Goal: Task Accomplishment & Management: Manage account settings

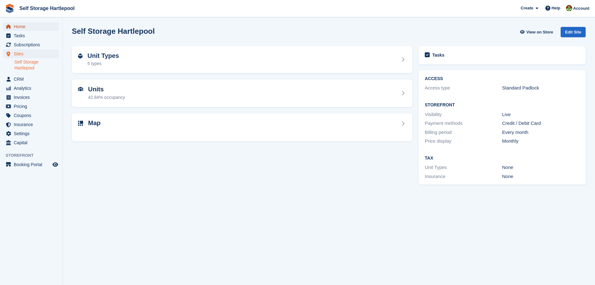
click at [26, 25] on span "Home" at bounding box center [33, 26] width 38 height 9
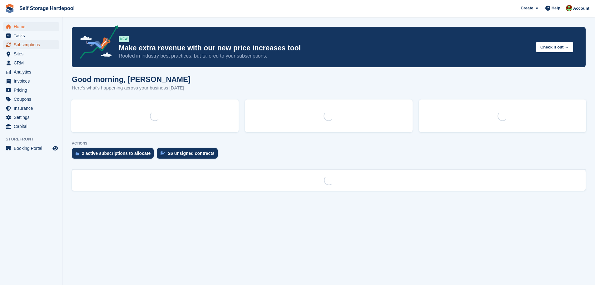
click at [32, 45] on span "Subscriptions" at bounding box center [33, 44] width 38 height 9
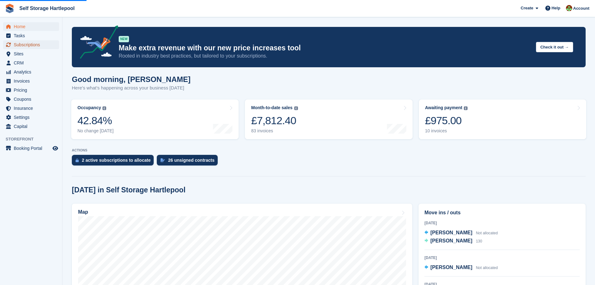
click at [37, 44] on span "Subscriptions" at bounding box center [33, 44] width 38 height 9
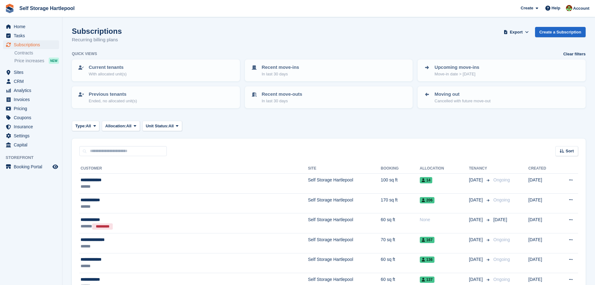
click at [115, 144] on div "Sort Sort by Customer name Date created Move in date Move out date Created (old…" at bounding box center [329, 147] width 514 height 18
click at [115, 155] on input "text" at bounding box center [123, 151] width 88 height 10
type input "******"
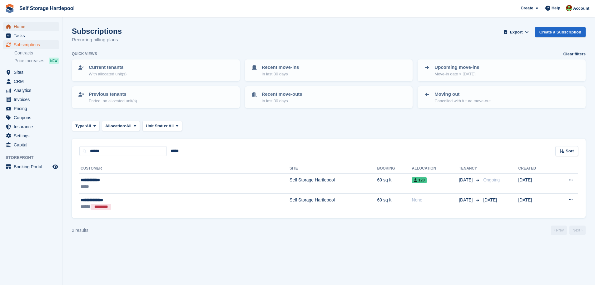
click at [16, 30] on span "Home" at bounding box center [33, 26] width 38 height 9
